Goal: Check status: Check status

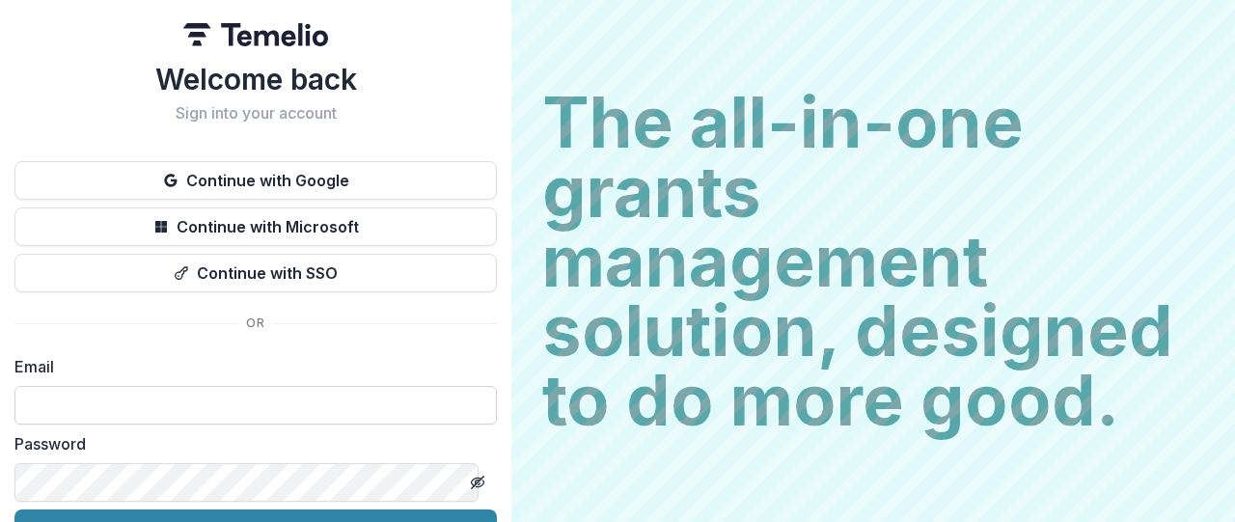
click at [301, 419] on input at bounding box center [255, 405] width 483 height 39
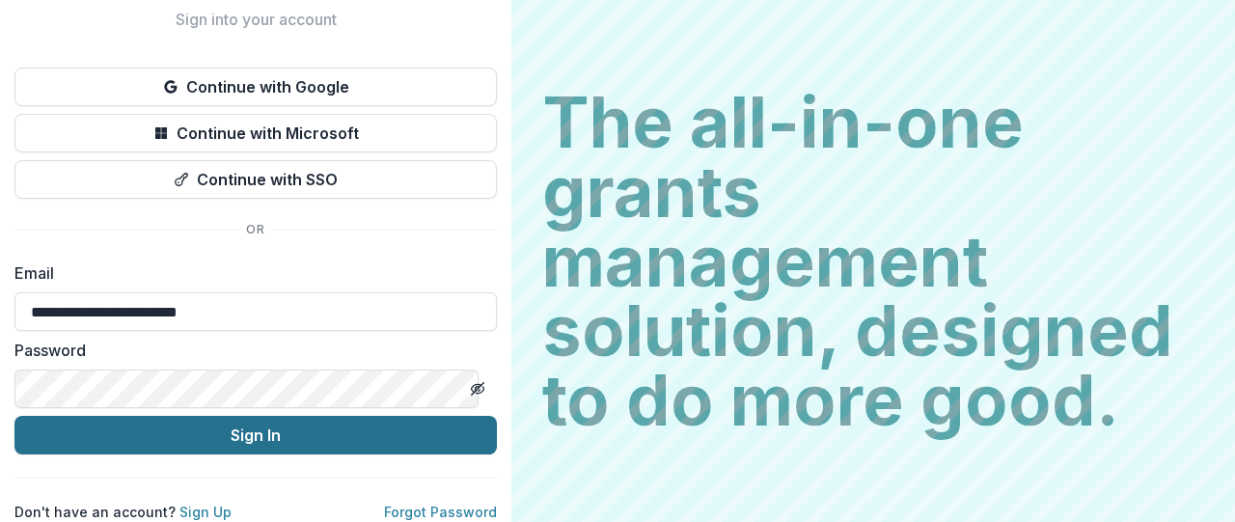
type input "**********"
click at [243, 418] on button "Sign In" at bounding box center [255, 435] width 483 height 39
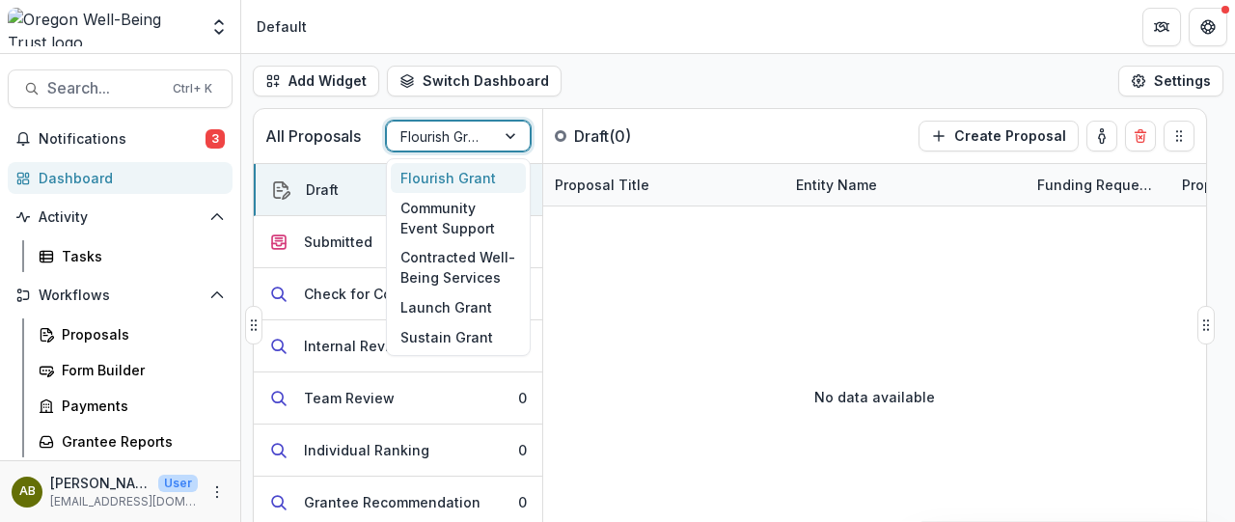
click at [489, 132] on div "Flourish Grant" at bounding box center [441, 137] width 108 height 28
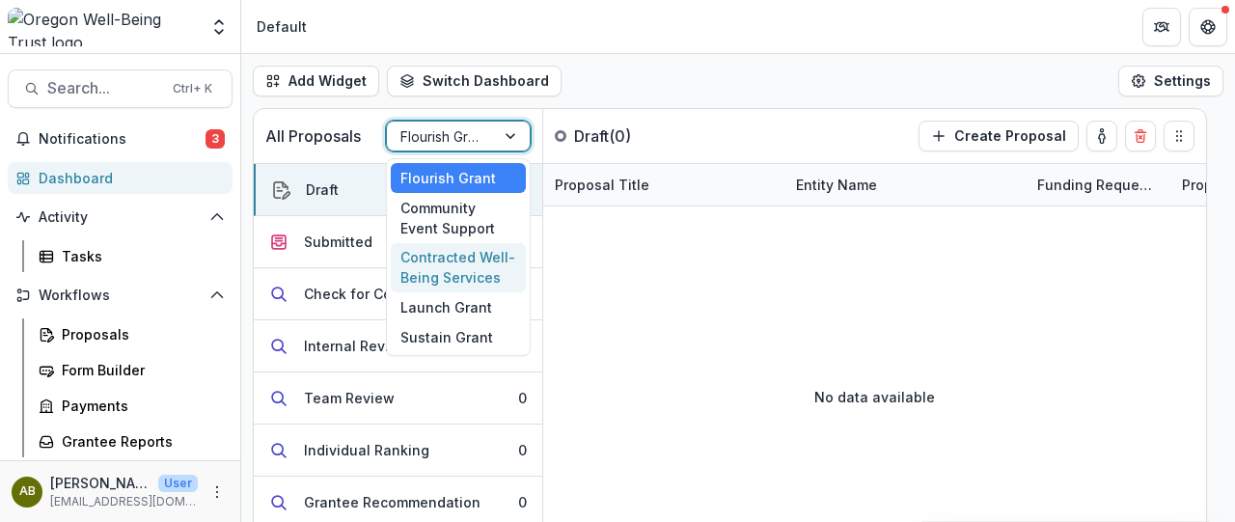
click at [460, 273] on div "Contracted Well-Being Services" at bounding box center [458, 268] width 135 height 50
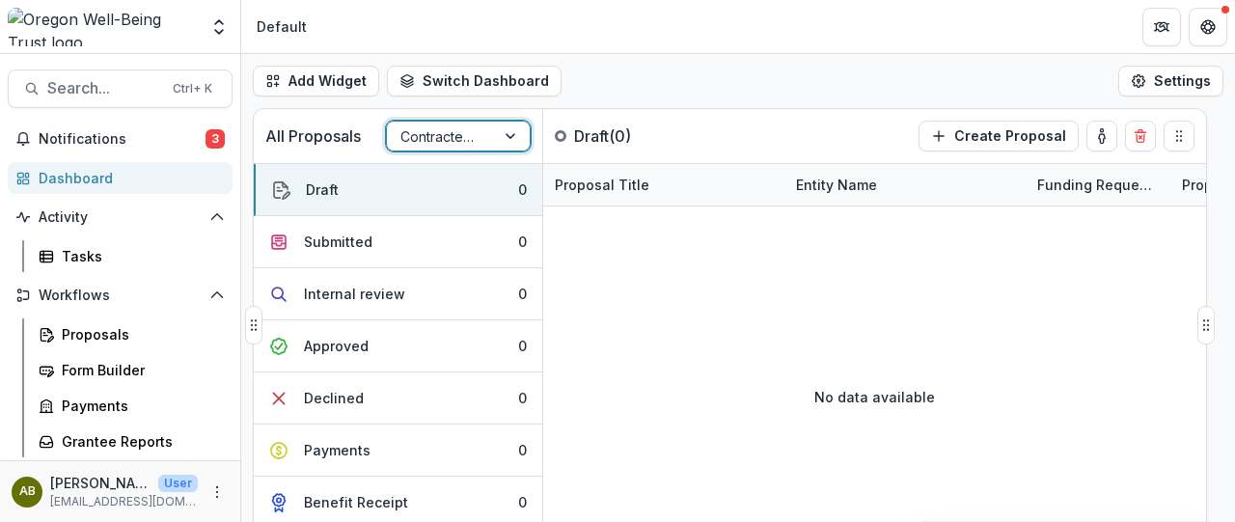
click at [485, 141] on div "Contracted Well-Being Services" at bounding box center [441, 137] width 108 height 28
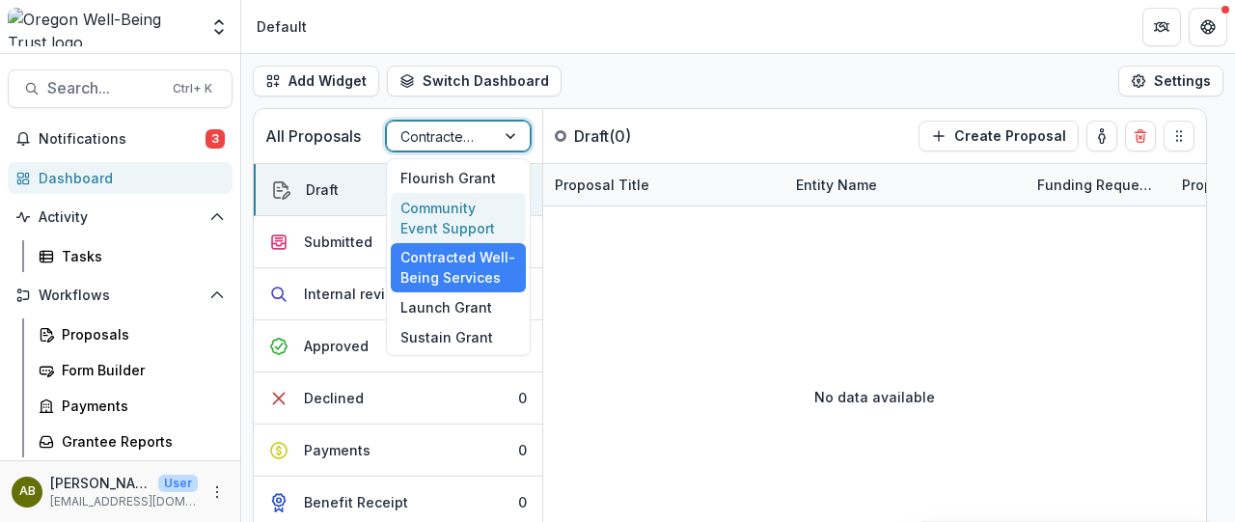
click at [457, 220] on div "Community Event Support" at bounding box center [458, 218] width 135 height 50
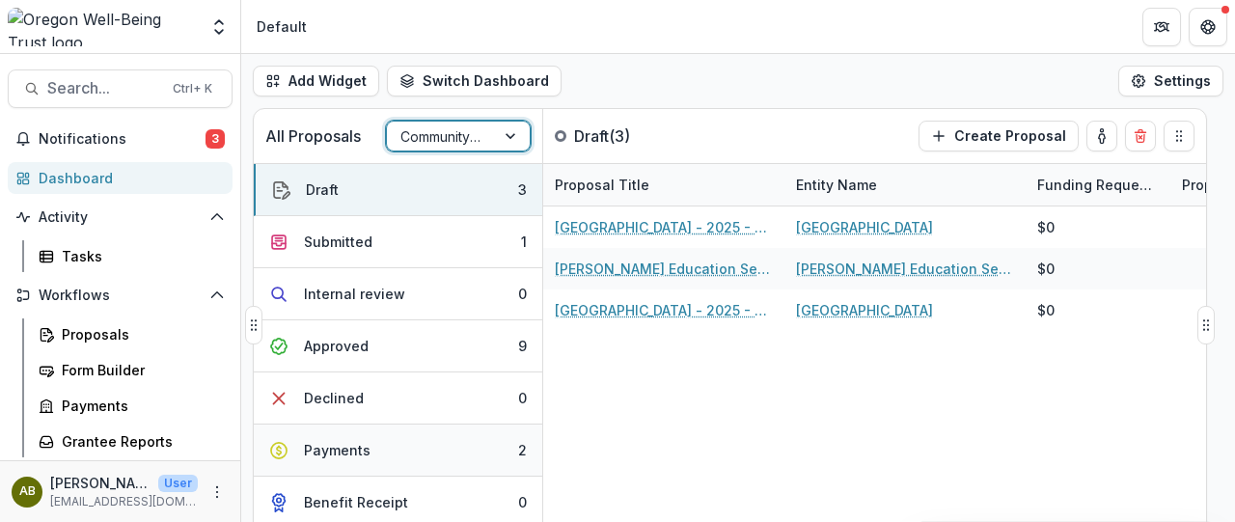
scroll to position [35, 0]
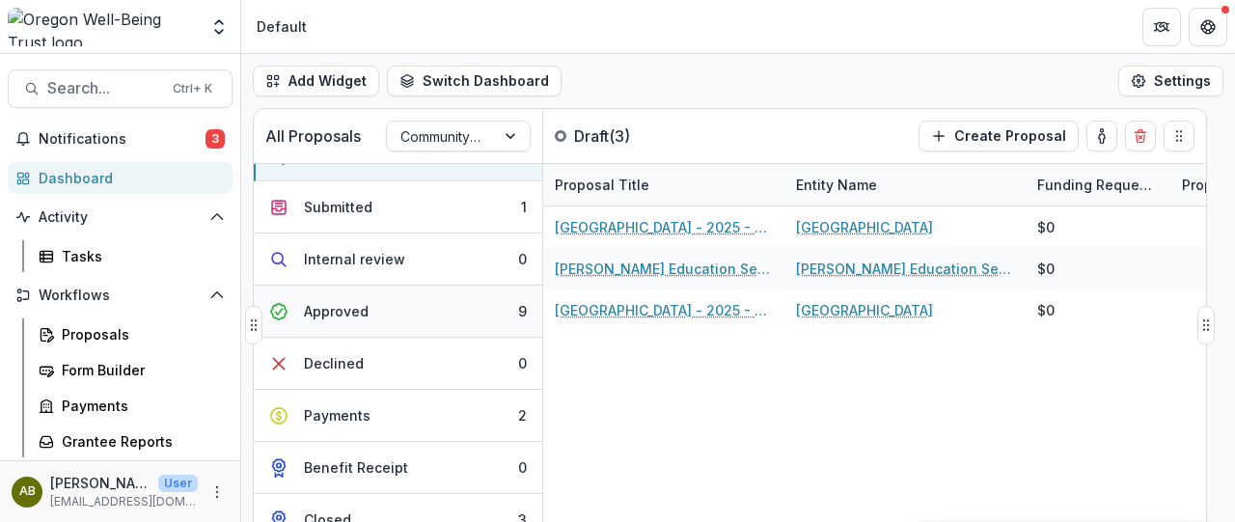
click at [390, 323] on button "Approved 9" at bounding box center [398, 312] width 289 height 52
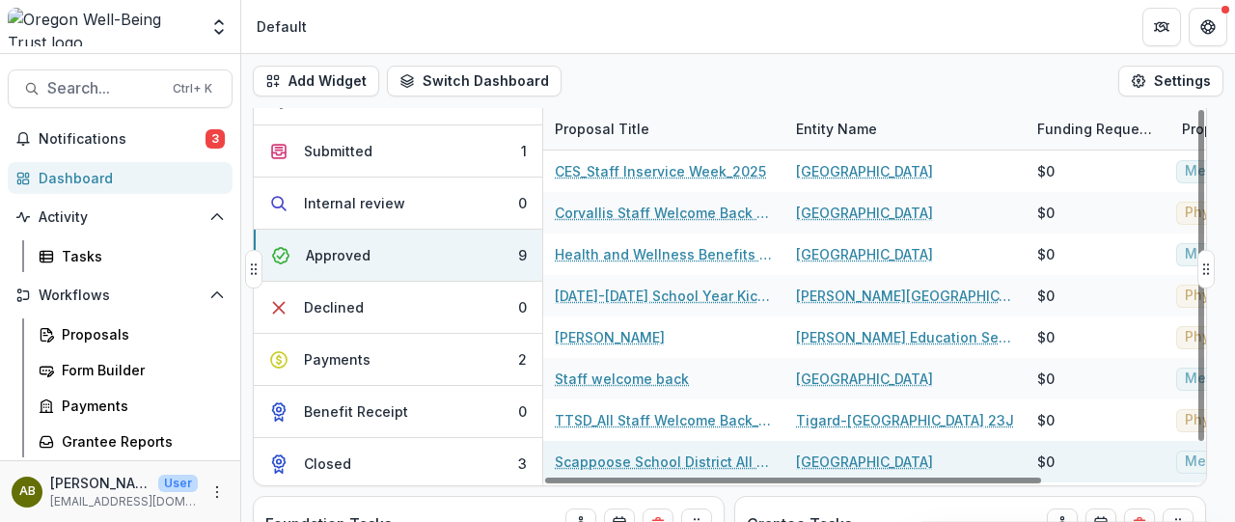
scroll to position [0, 0]
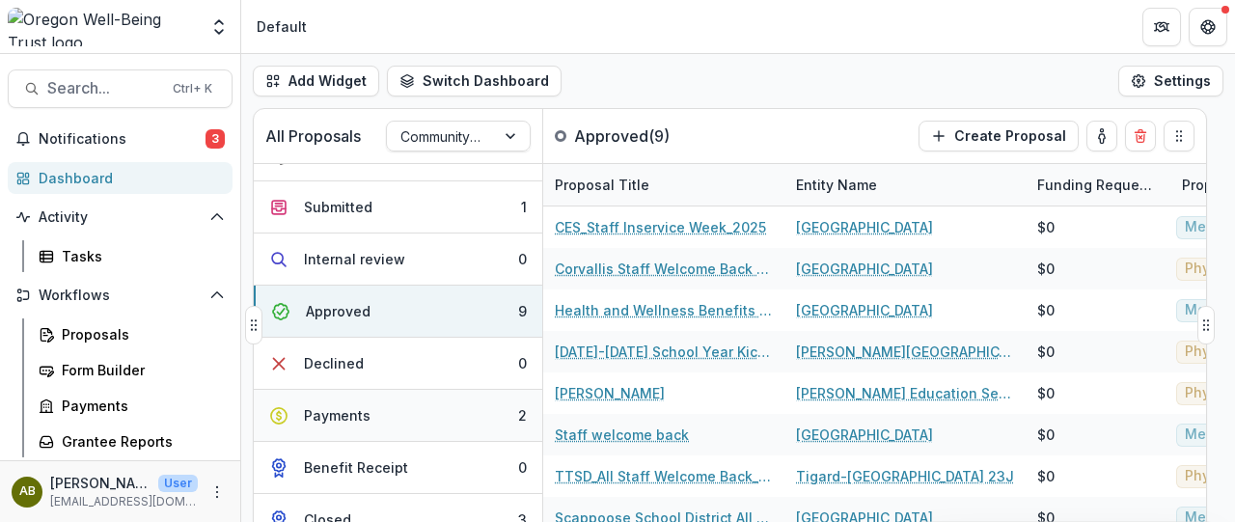
click at [388, 418] on button "Payments 2" at bounding box center [398, 416] width 289 height 52
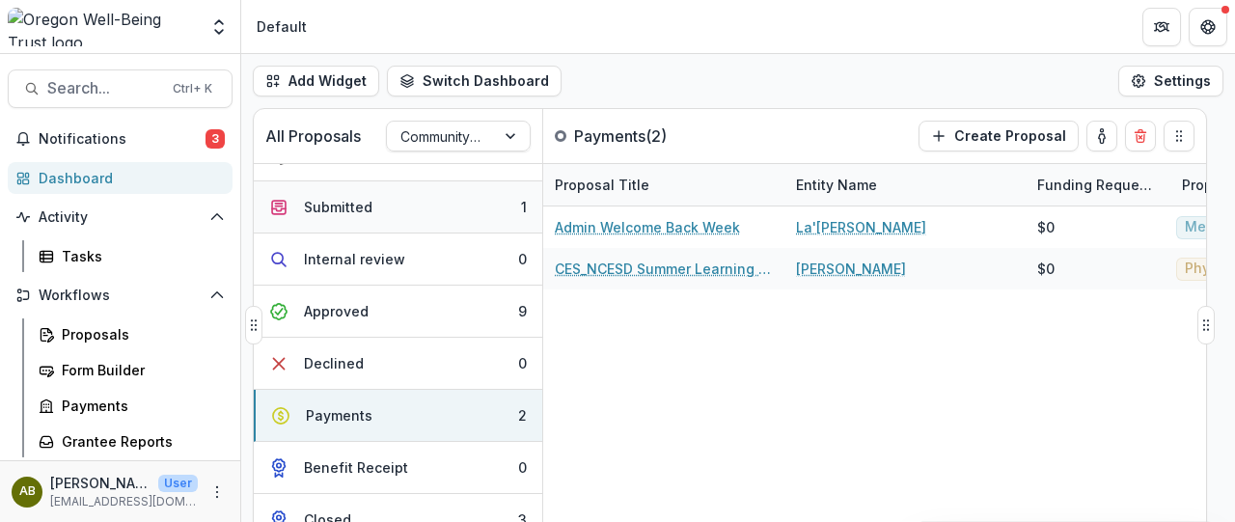
click at [408, 211] on button "Submitted 1" at bounding box center [398, 207] width 289 height 52
